Goal: Information Seeking & Learning: Learn about a topic

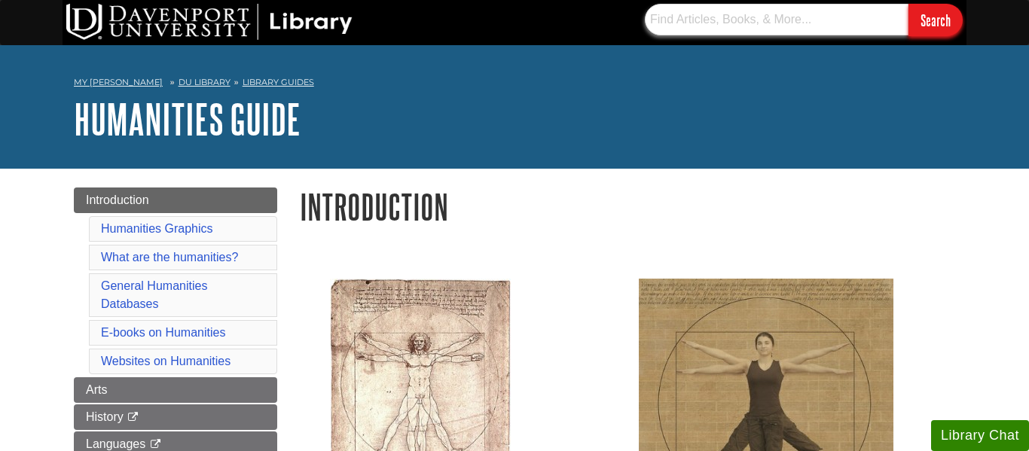
click at [746, 17] on input "text" at bounding box center [777, 20] width 264 height 32
paste input "[PERSON_NAME]"
type input "[PERSON_NAME]"
click at [909, 4] on input "Search" at bounding box center [936, 20] width 54 height 32
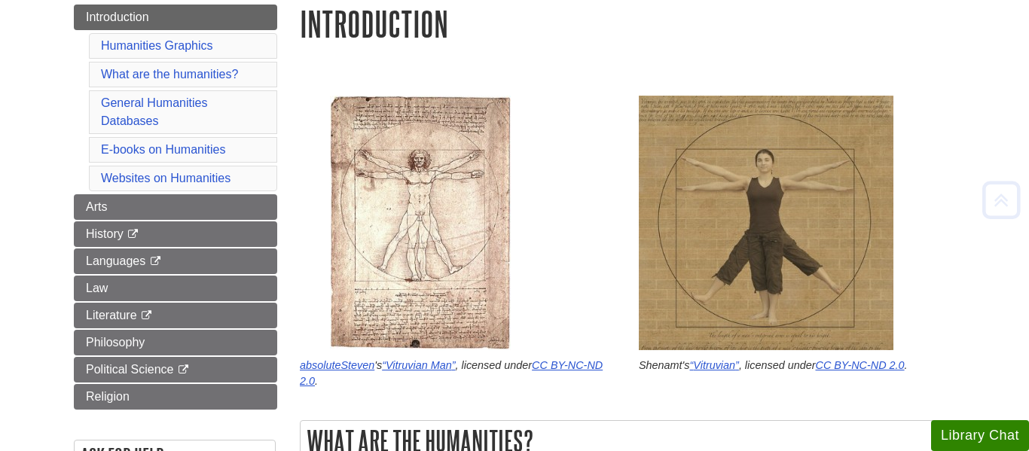
scroll to position [205, 0]
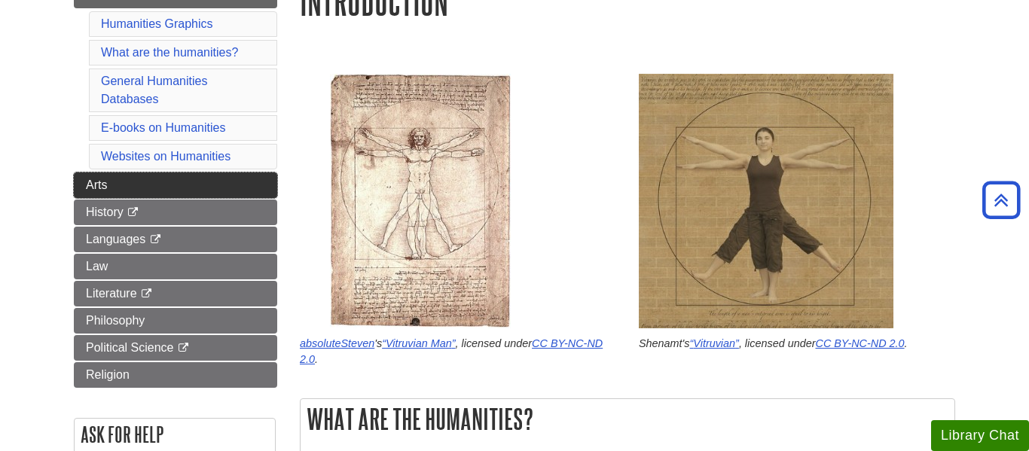
click at [194, 193] on link "Arts" at bounding box center [175, 186] width 203 height 26
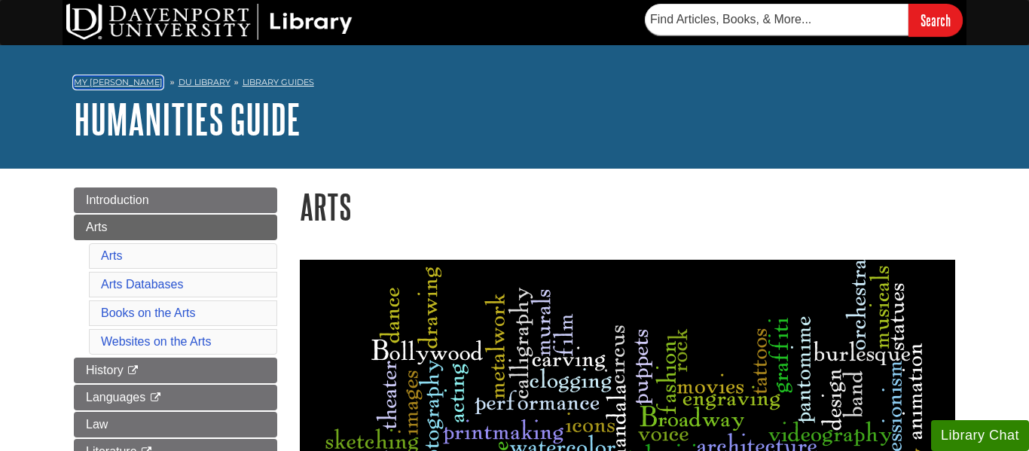
click at [103, 82] on link "My [PERSON_NAME]" at bounding box center [118, 82] width 89 height 13
click at [276, 84] on link "Library Guides" at bounding box center [279, 82] width 72 height 11
